Goal: Information Seeking & Learning: Learn about a topic

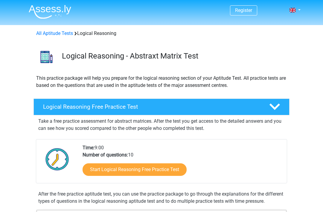
scroll to position [7, 0]
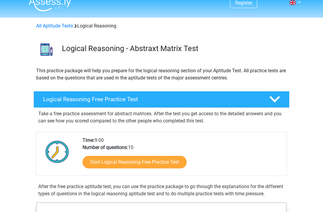
click at [166, 159] on link "Start Logical Reasoning Free Practice Test" at bounding box center [135, 162] width 104 height 13
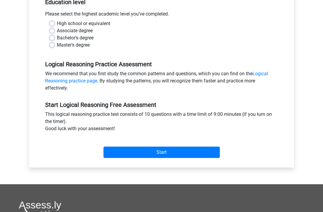
scroll to position [125, 0]
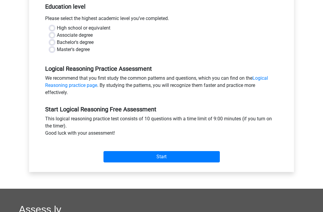
click at [57, 45] on label "Bachelor's degree" at bounding box center [75, 42] width 37 height 7
click at [51, 45] on input "Bachelor's degree" at bounding box center [52, 42] width 5 height 6
radio input "true"
click at [57, 48] on label "Master's degree" at bounding box center [73, 49] width 33 height 7
click at [52, 48] on input "Master's degree" at bounding box center [52, 49] width 5 height 6
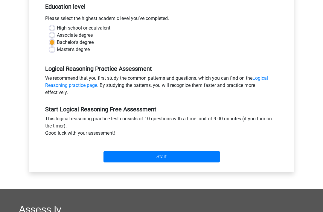
radio input "true"
click at [189, 156] on input "Start" at bounding box center [161, 157] width 116 height 11
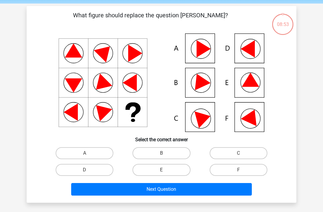
scroll to position [22, 0]
click at [179, 170] on label "E" at bounding box center [162, 170] width 58 height 12
click at [165, 170] on input "E" at bounding box center [164, 172] width 4 height 4
radio input "true"
click at [191, 194] on button "Next Question" at bounding box center [161, 189] width 181 height 13
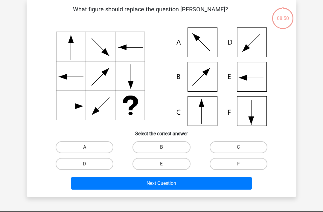
scroll to position [28, 0]
click at [238, 150] on input "C" at bounding box center [240, 149] width 4 height 4
radio input "true"
click at [211, 188] on button "Next Question" at bounding box center [161, 183] width 181 height 13
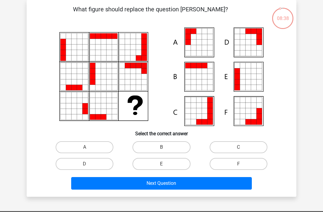
click at [104, 150] on label "A" at bounding box center [85, 147] width 58 height 12
click at [89, 150] on input "A" at bounding box center [87, 149] width 4 height 4
radio input "true"
click at [151, 187] on button "Next Question" at bounding box center [161, 183] width 181 height 13
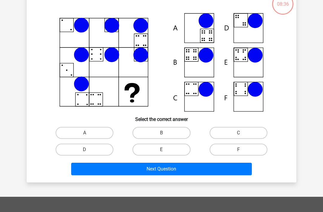
scroll to position [42, 0]
click at [77, 86] on icon at bounding box center [81, 84] width 15 height 15
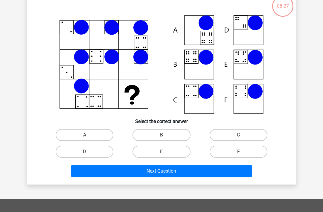
scroll to position [37, 0]
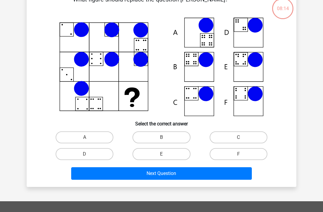
click at [164, 139] on input "B" at bounding box center [164, 140] width 4 height 4
radio input "true"
click at [176, 178] on button "Next Question" at bounding box center [161, 174] width 181 height 13
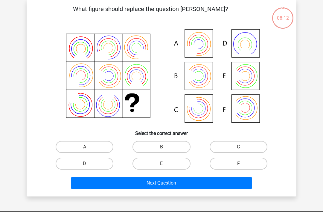
scroll to position [28, 0]
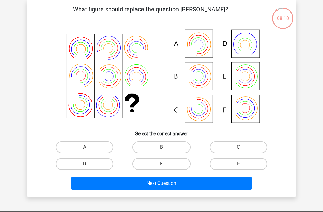
click at [102, 160] on label "D" at bounding box center [85, 164] width 58 height 12
click at [89, 164] on input "D" at bounding box center [87, 166] width 4 height 4
radio input "true"
click at [76, 201] on div "Register Nederlands English" at bounding box center [161, 170] width 323 height 397
click at [180, 142] on label "B" at bounding box center [162, 147] width 58 height 12
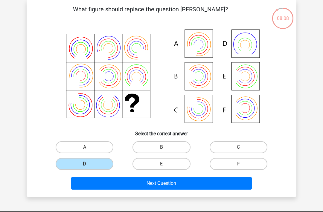
click at [165, 147] on input "B" at bounding box center [164, 149] width 4 height 4
radio input "true"
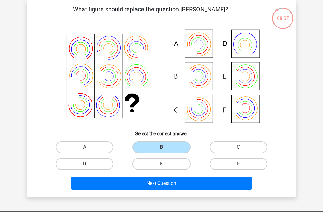
click at [194, 185] on button "Next Question" at bounding box center [161, 183] width 181 height 13
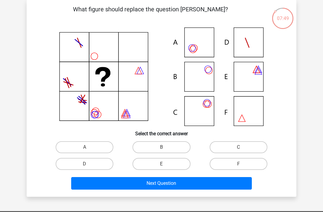
click at [250, 144] on label "C" at bounding box center [239, 147] width 58 height 12
click at [242, 147] on input "C" at bounding box center [240, 149] width 4 height 4
radio input "true"
click at [230, 185] on button "Next Question" at bounding box center [161, 183] width 181 height 13
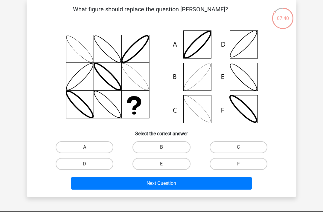
click at [176, 145] on label "B" at bounding box center [162, 147] width 58 height 12
click at [165, 147] on input "B" at bounding box center [164, 149] width 4 height 4
radio input "true"
click at [194, 184] on button "Next Question" at bounding box center [161, 183] width 181 height 13
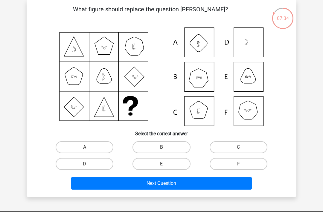
click at [178, 147] on label "B" at bounding box center [162, 147] width 58 height 12
click at [165, 147] on input "B" at bounding box center [164, 149] width 4 height 4
radio input "true"
click at [197, 185] on button "Next Question" at bounding box center [161, 183] width 181 height 13
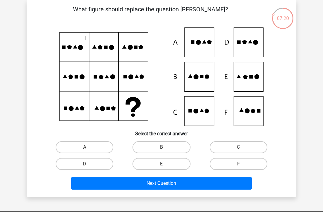
click at [167, 165] on label "E" at bounding box center [162, 164] width 58 height 12
click at [165, 165] on input "E" at bounding box center [164, 166] width 4 height 4
radio input "true"
click at [185, 182] on button "Next Question" at bounding box center [161, 183] width 181 height 13
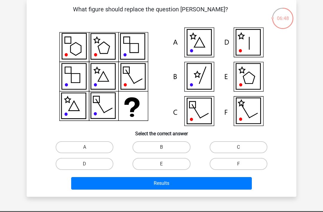
click at [106, 162] on label "D" at bounding box center [85, 164] width 58 height 12
click at [89, 164] on input "D" at bounding box center [87, 166] width 4 height 4
radio input "true"
click at [213, 183] on button "Results" at bounding box center [161, 183] width 181 height 13
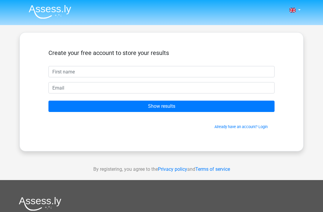
click at [211, 104] on input "Show results" at bounding box center [161, 106] width 226 height 11
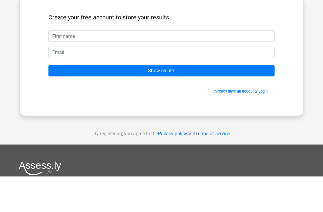
click at [314, 46] on div "Nederlands English" at bounding box center [161, 169] width 323 height 338
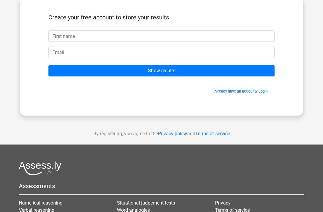
click at [212, 68] on input "Show results" at bounding box center [161, 70] width 226 height 11
click at [299, 36] on div "Create your free account to store your results Show results Already have an acc…" at bounding box center [161, 56] width 284 height 119
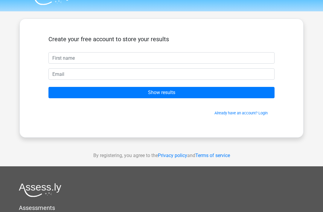
scroll to position [0, 0]
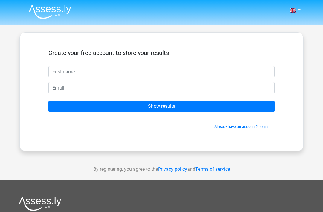
click at [83, 104] on input "Show results" at bounding box center [161, 106] width 226 height 11
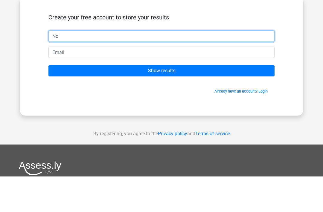
type input "No"
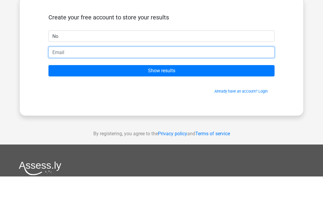
click at [50, 82] on input "email" at bounding box center [161, 87] width 226 height 11
type input "why@no.com"
click at [162, 101] on input "Show results" at bounding box center [161, 106] width 226 height 11
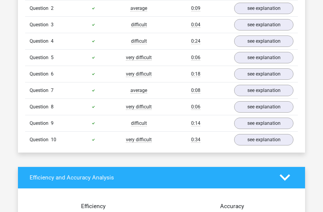
scroll to position [494, 0]
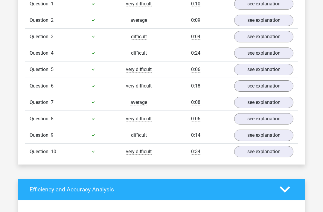
click at [274, 84] on link "see explanation" at bounding box center [263, 85] width 59 height 11
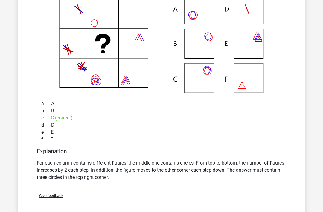
scroll to position [616, 0]
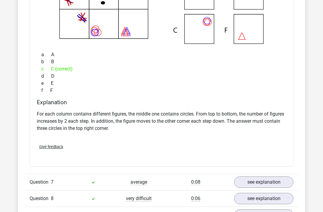
click at [275, 179] on link "see explanation" at bounding box center [263, 182] width 59 height 11
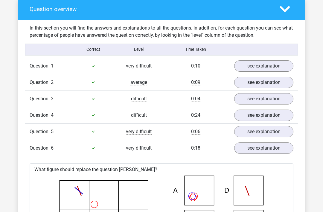
scroll to position [431, 0]
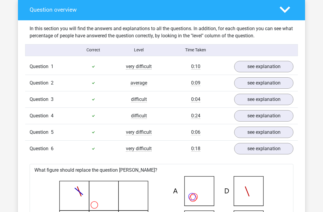
click at [276, 132] on link "see explanation" at bounding box center [263, 132] width 59 height 11
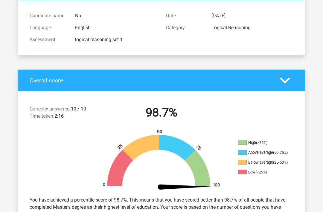
scroll to position [0, 0]
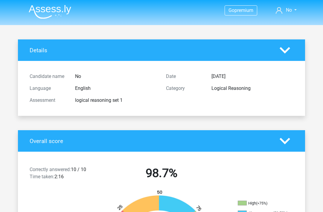
click at [51, 16] on img at bounding box center [50, 12] width 42 height 14
